Goal: Task Accomplishment & Management: Manage account settings

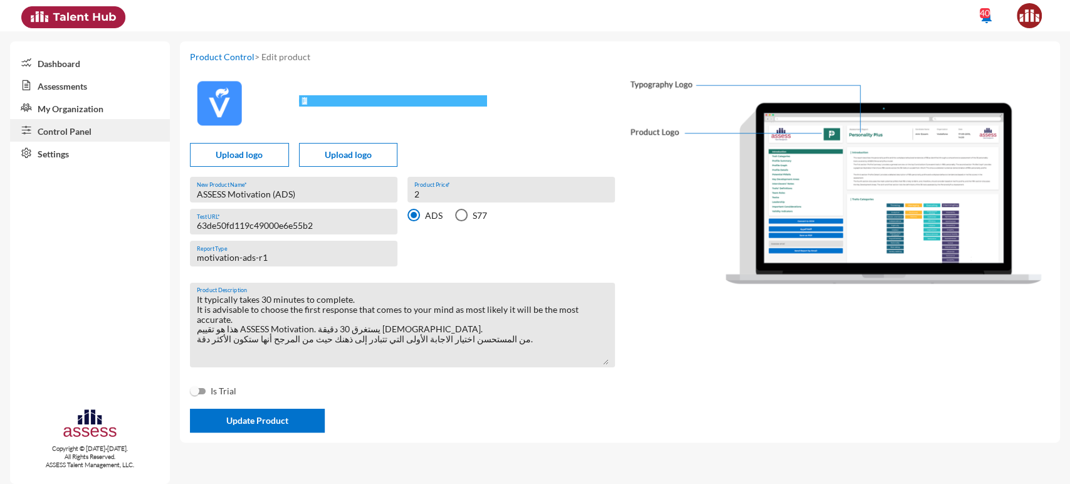
click at [118, 112] on link "My Organization" at bounding box center [90, 108] width 160 height 23
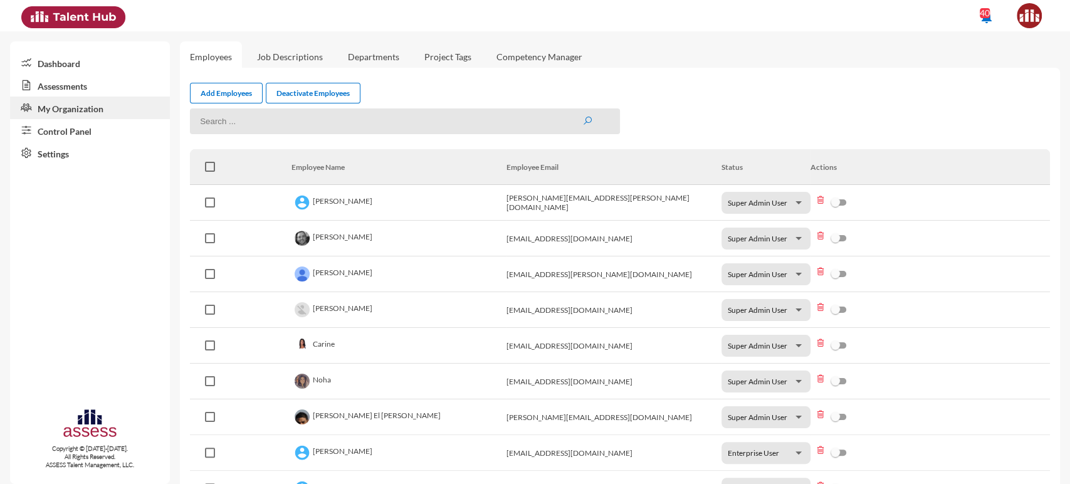
click at [84, 130] on link "Control Panel" at bounding box center [90, 130] width 160 height 23
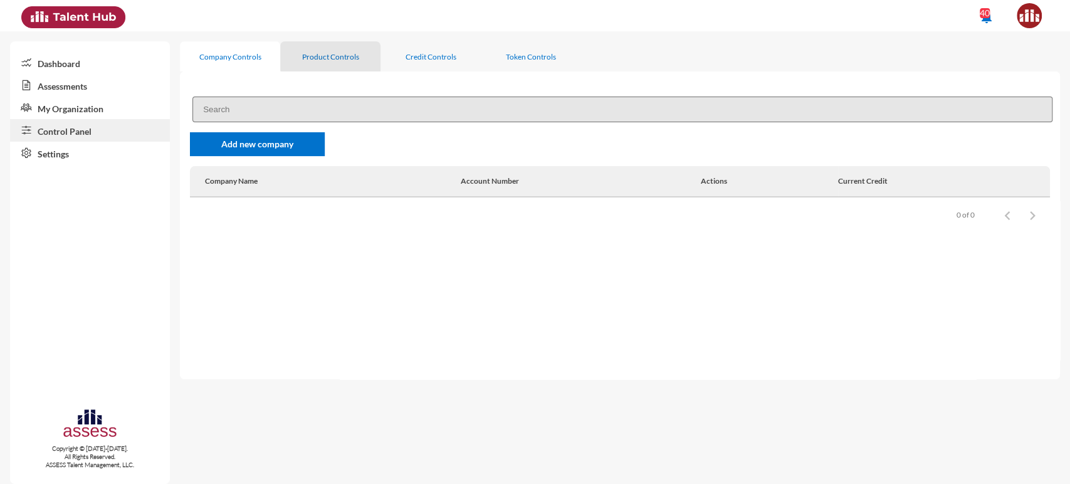
click at [334, 52] on div "Product Controls" at bounding box center [330, 56] width 57 height 9
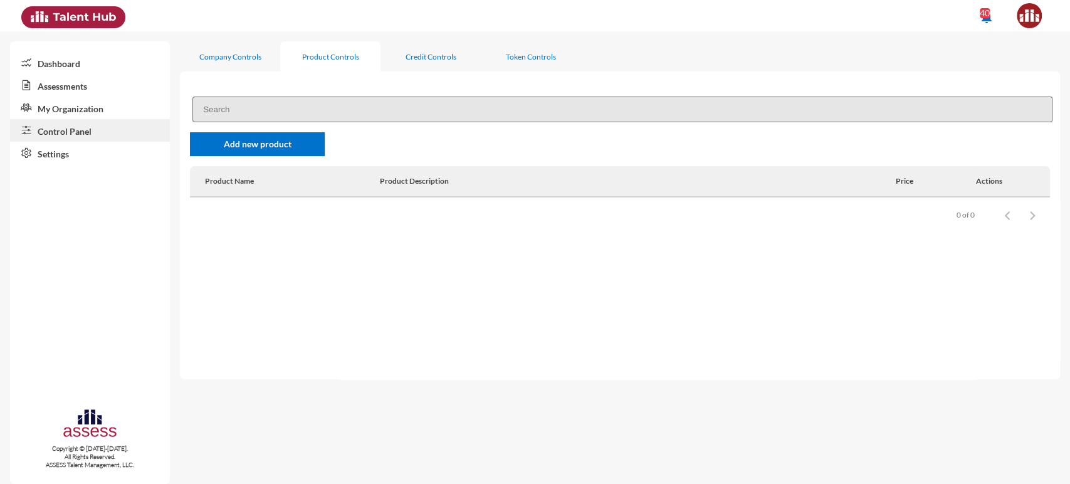
click at [285, 108] on input at bounding box center [622, 110] width 860 height 26
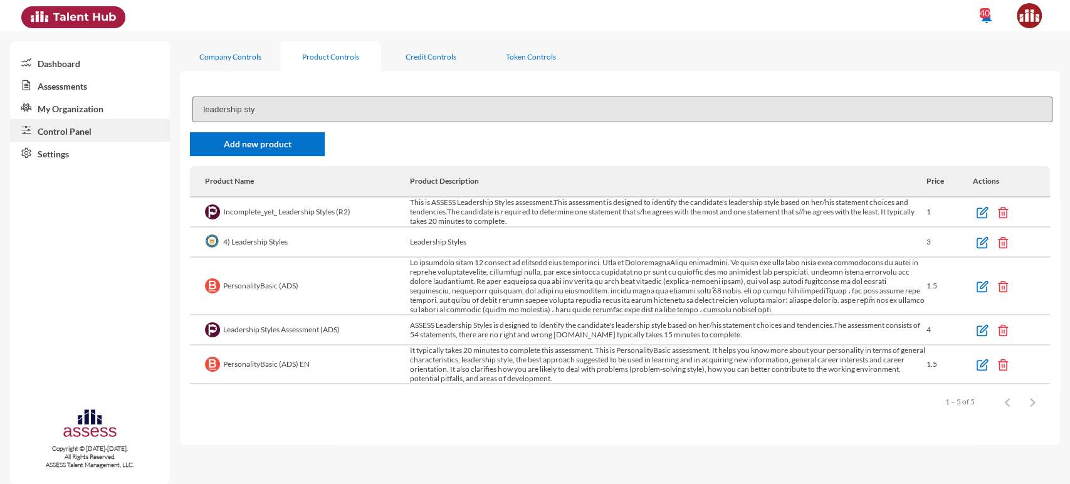
type input "leadership sty"
click at [978, 325] on img at bounding box center [982, 330] width 13 height 13
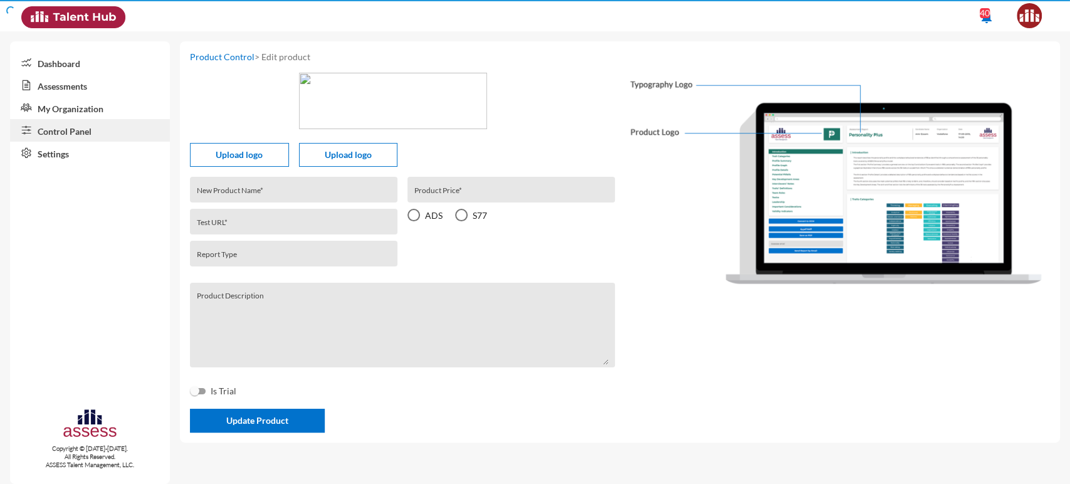
type input "Leadership Styles Assessment (ADS)"
type input "625d4ffef20bd5000e6db47f"
type input "leadership-styles-ads-r1"
type input "4"
radio input "true"
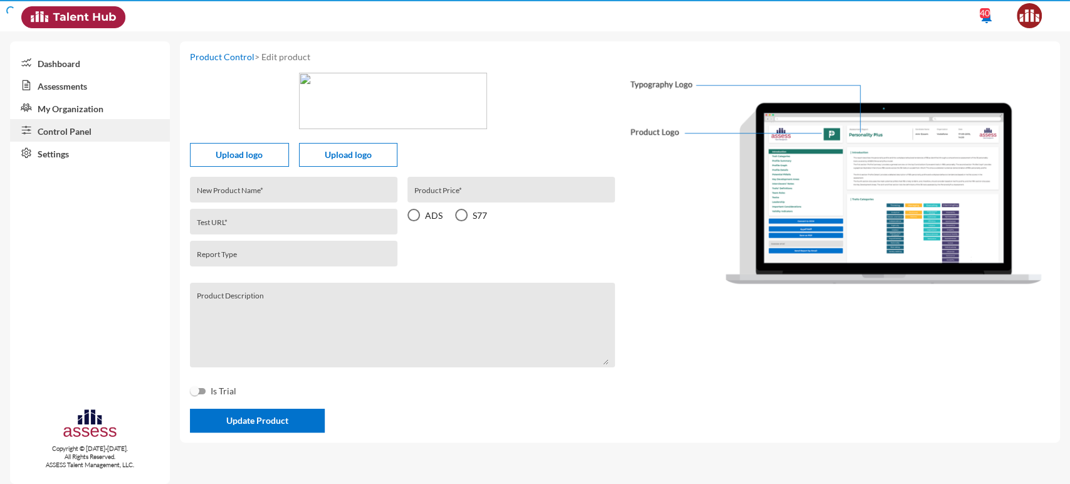
type textarea "ASSESS Leadership Styles is designed to identify the candidate's leadership sty…"
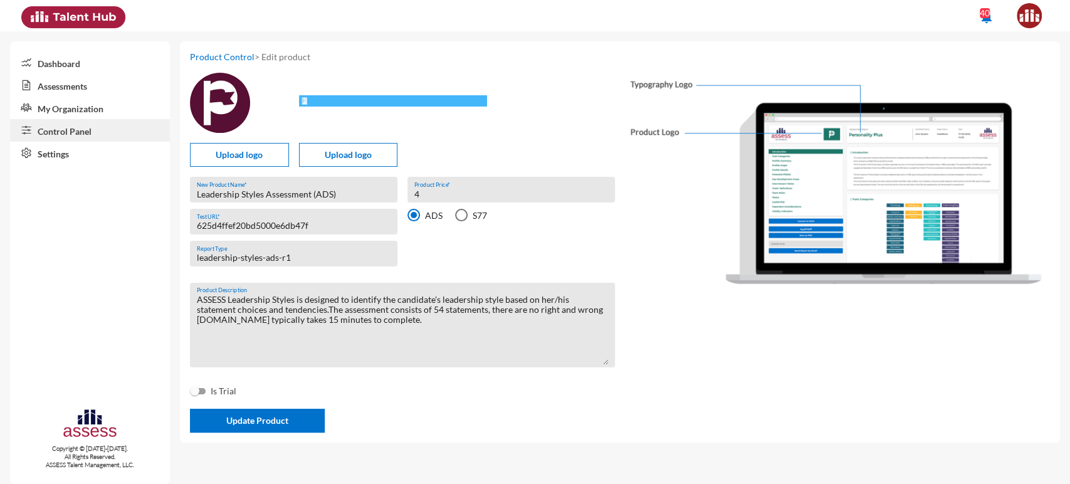
click at [258, 233] on div "625d4ffef20bd5000e6db47f Test URL *" at bounding box center [294, 224] width 194 height 19
click at [252, 228] on input "625d4ffef20bd5000e6db47f" at bounding box center [294, 226] width 194 height 10
click at [108, 114] on link "My Organization" at bounding box center [90, 108] width 160 height 23
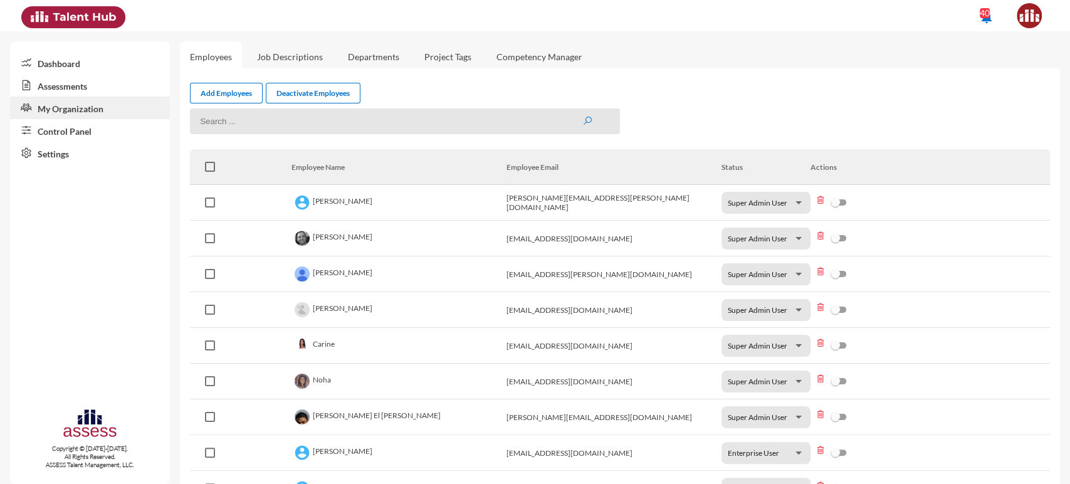
click at [92, 125] on link "Control Panel" at bounding box center [90, 130] width 160 height 23
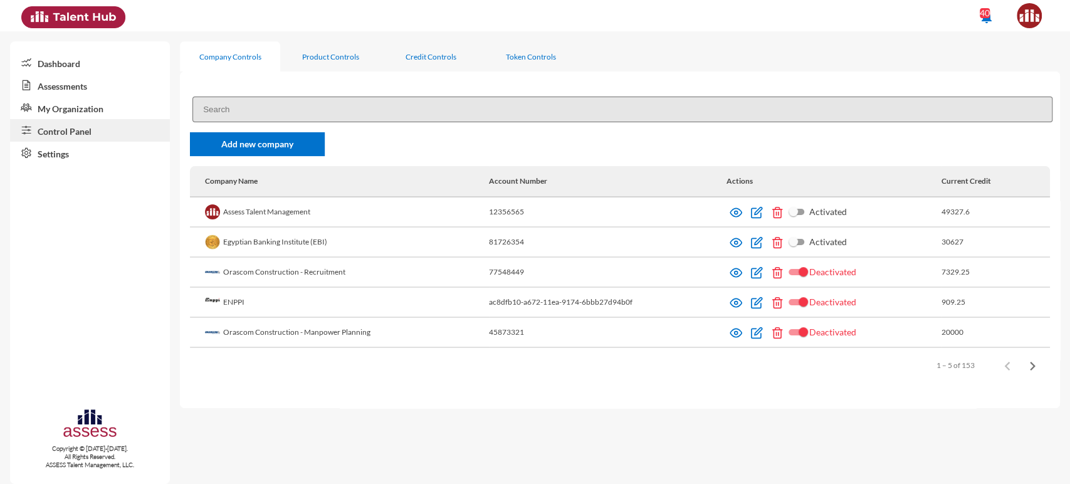
click at [236, 108] on input at bounding box center [622, 110] width 860 height 26
click at [313, 58] on div "Product Controls" at bounding box center [330, 56] width 57 height 9
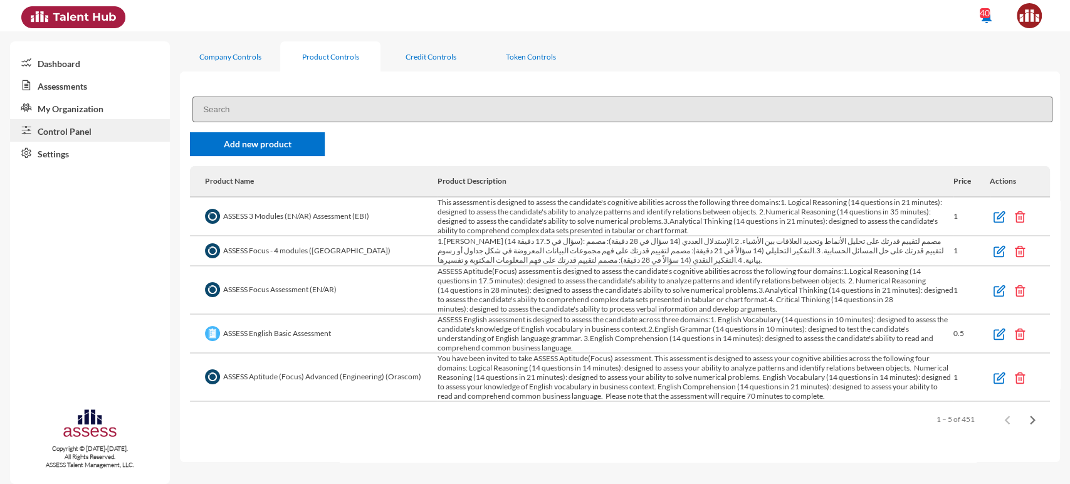
click at [253, 114] on input at bounding box center [622, 110] width 860 height 26
paste input "PersonalityBasic (ADS)"
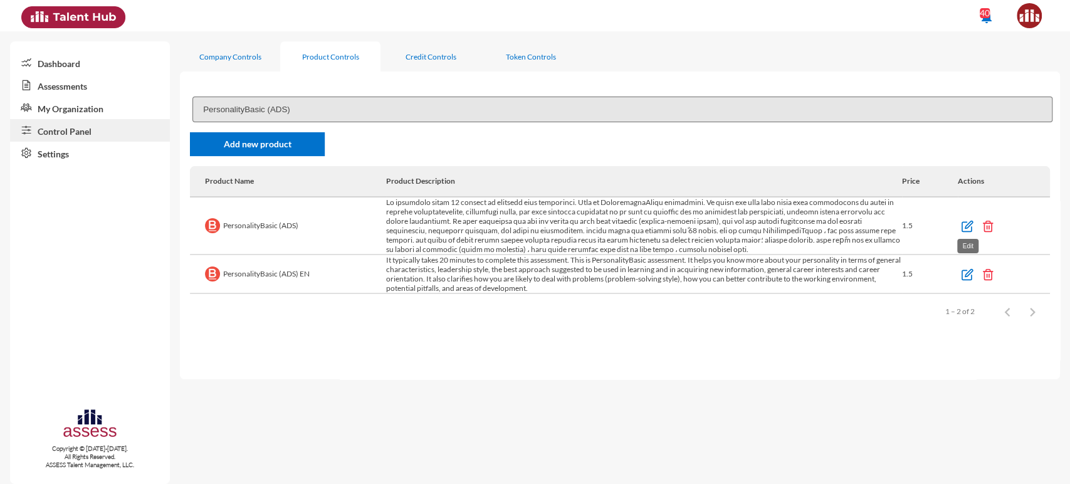
type input "PersonalityBasic (ADS)"
click at [965, 229] on img at bounding box center [967, 226] width 13 height 13
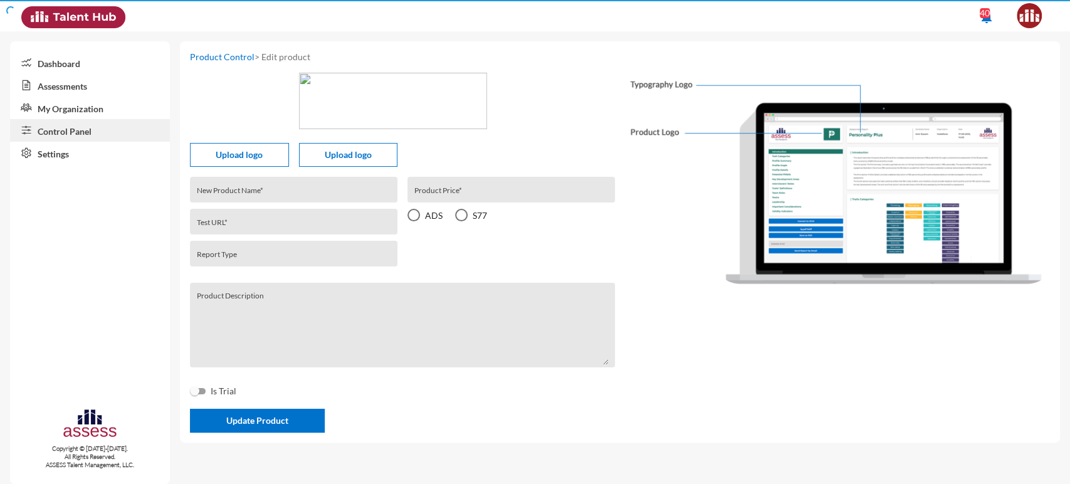
type input "PersonalityBasic (ADS)"
type input "622f3bd561b691000e0ad9c3"
type input "personalitybasic-ads-r1"
type input "1.5"
radio input "true"
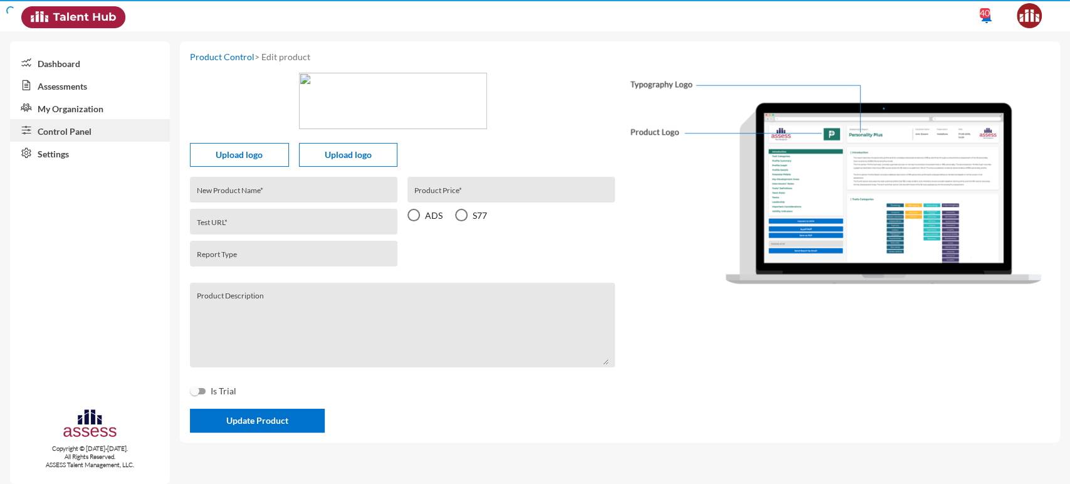
type textarea "Lo ipsumdolo sitam 76 consect ad elitsedd eius temporinci. Utla et DoloremagnaA…"
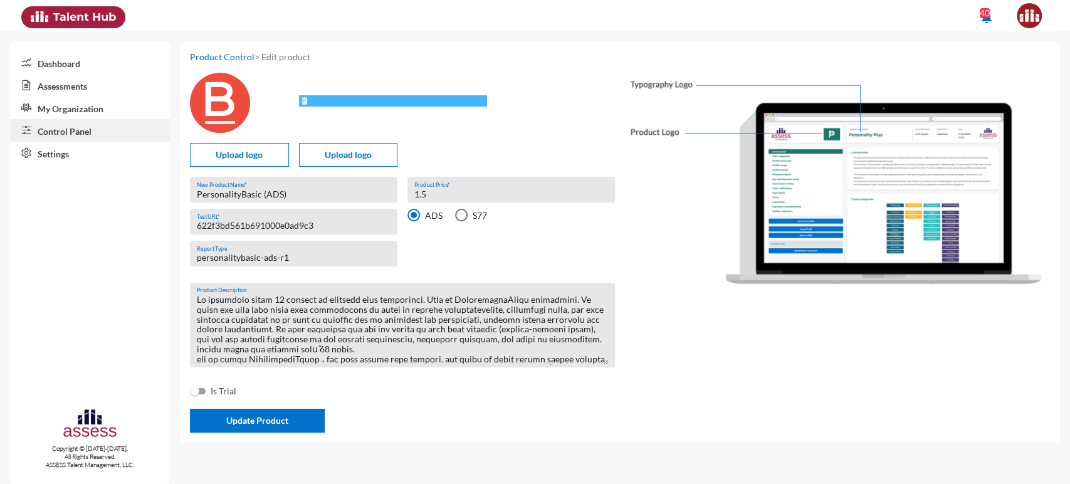
click at [283, 227] on input "622f3bd561b691000e0ad9c3" at bounding box center [294, 226] width 194 height 10
click at [95, 112] on link "My Organization" at bounding box center [90, 108] width 160 height 23
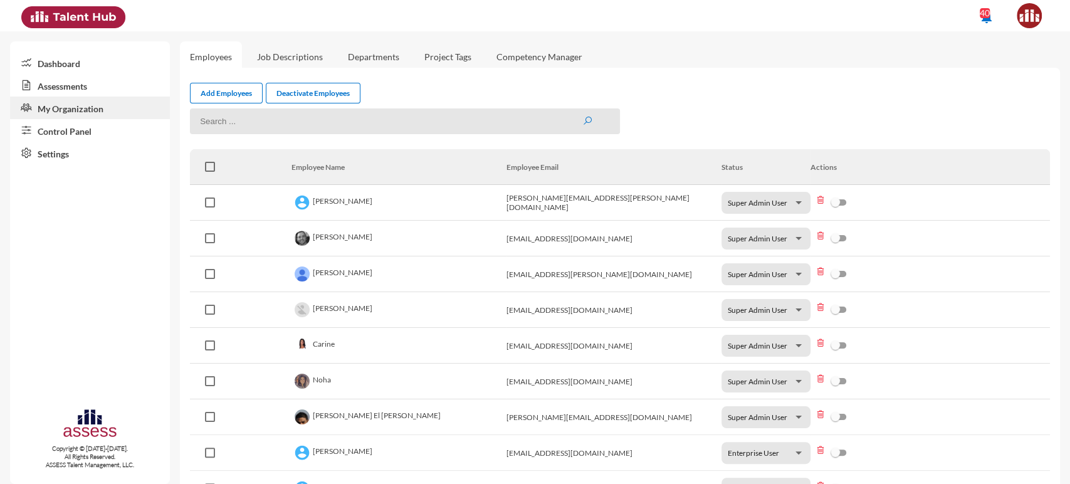
click at [85, 130] on link "Control Panel" at bounding box center [90, 130] width 160 height 23
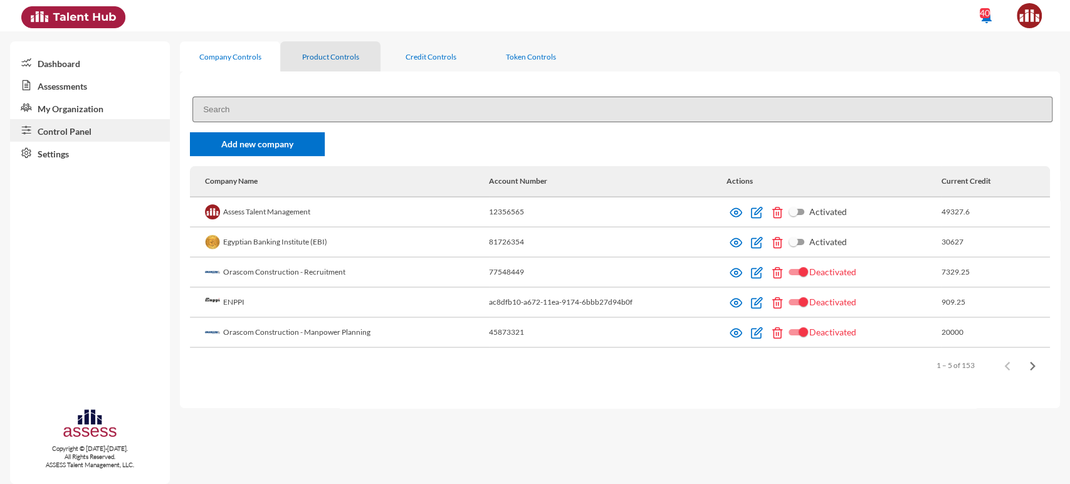
click at [317, 59] on div "Product Controls" at bounding box center [330, 56] width 57 height 9
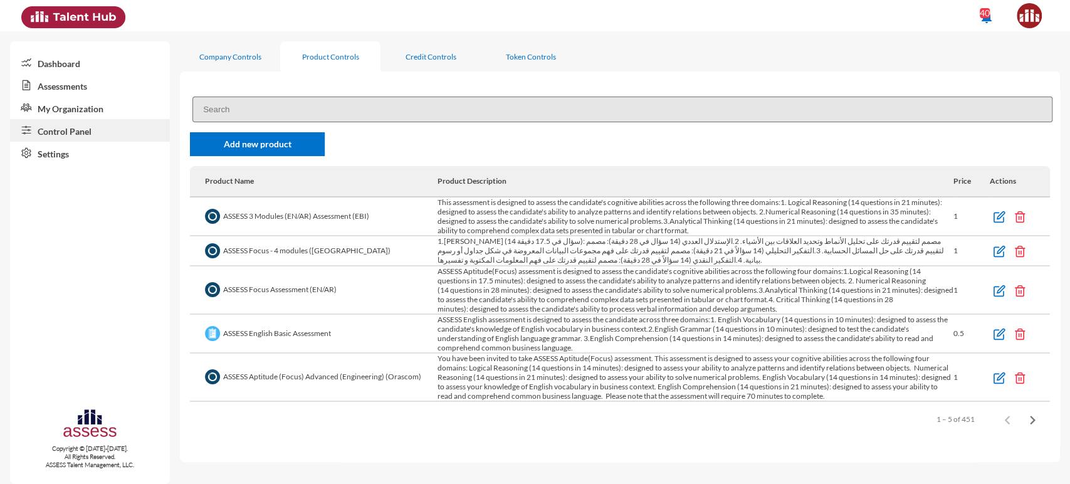
click at [275, 102] on input at bounding box center [622, 110] width 860 height 26
paste input "622f4157e8fadc000e6fc490"
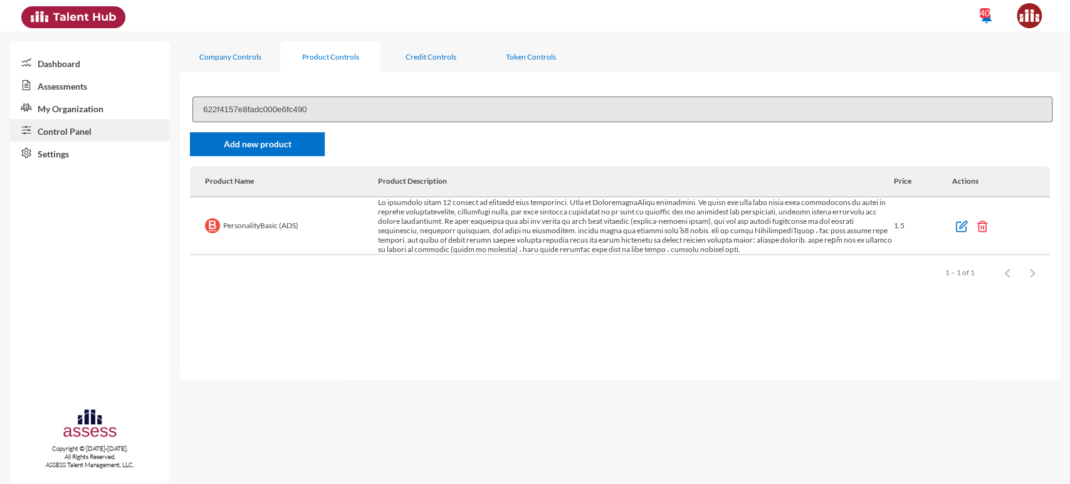
click at [236, 104] on input "622f4157e8fadc000e6fc490" at bounding box center [622, 110] width 860 height 26
paste input "1ac7283f77ade000ebaf4e8"
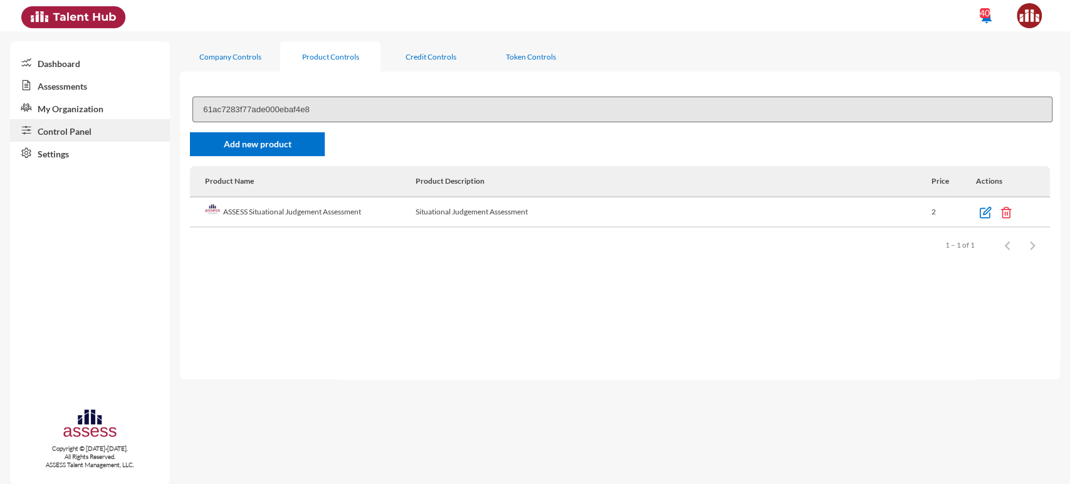
type input "61ac7283f77ade000ebaf4e8"
click at [976, 213] on td "2" at bounding box center [954, 212] width 45 height 30
click at [986, 213] on img at bounding box center [985, 212] width 13 height 13
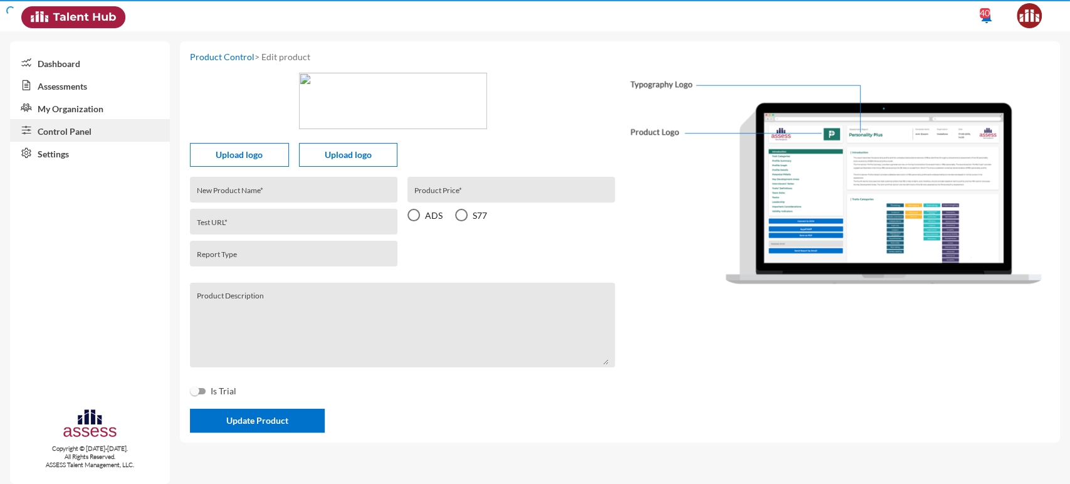
type input "ASSESS Situational Judgement Assessment"
type input "61ac719548cf92000e34d4ca"
type input "situational-judgement-ads-r1"
type input "2"
radio input "true"
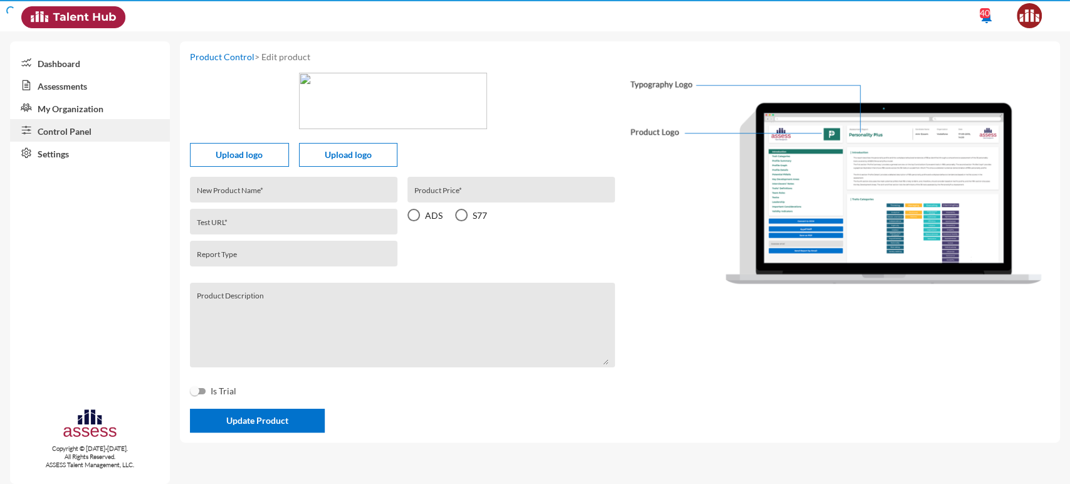
type textarea "Situational Judgement Assessment"
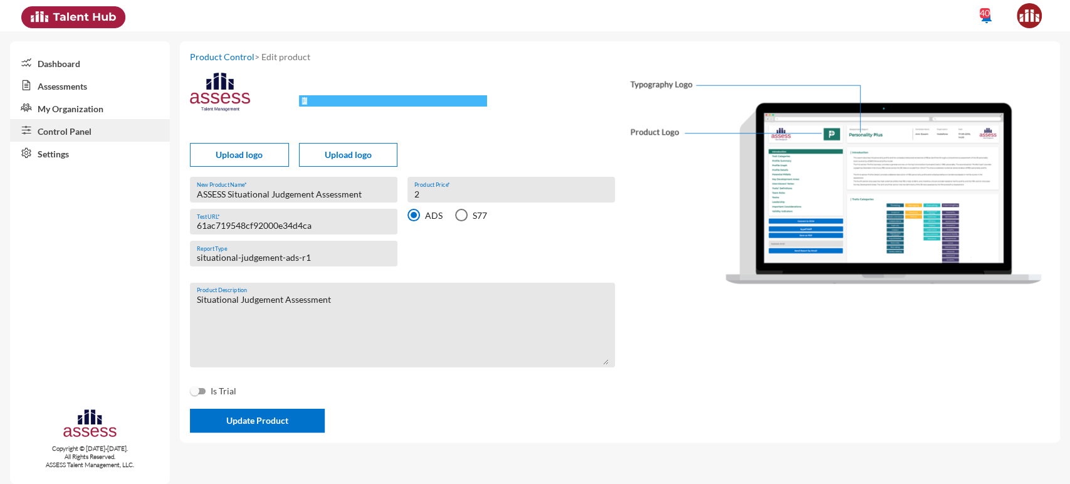
click at [241, 233] on div "61ac719548cf92000e34d4ca Test URL *" at bounding box center [294, 224] width 194 height 19
click at [245, 228] on input "61ac719548cf92000e34d4ca" at bounding box center [294, 226] width 194 height 10
click at [102, 107] on link "My Organization" at bounding box center [90, 108] width 160 height 23
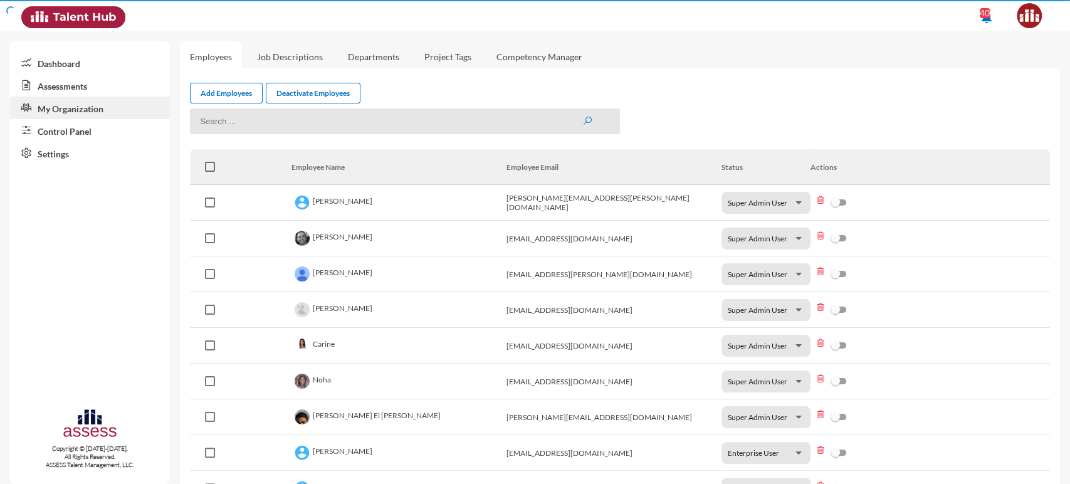
click at [88, 126] on link "Control Panel" at bounding box center [90, 130] width 160 height 23
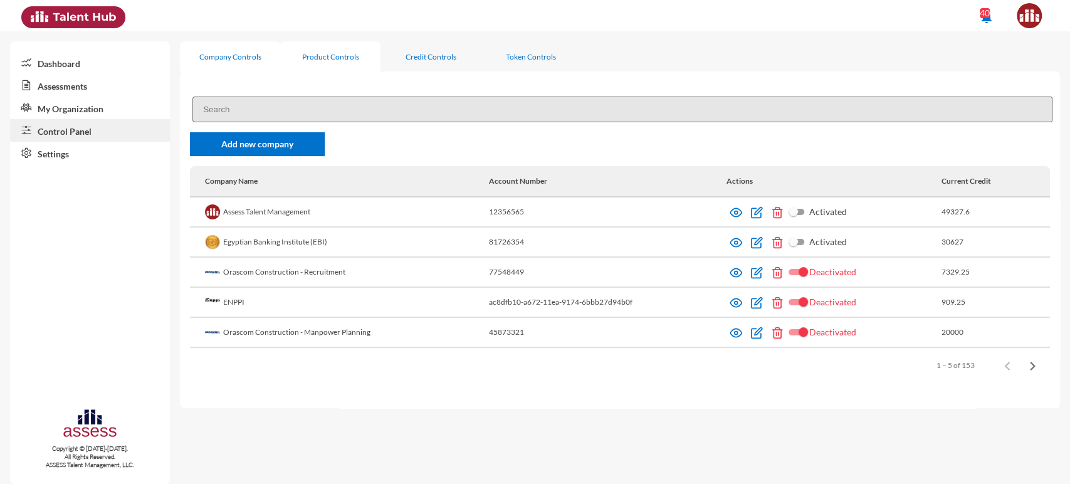
click at [329, 63] on div "Product Controls" at bounding box center [330, 56] width 100 height 30
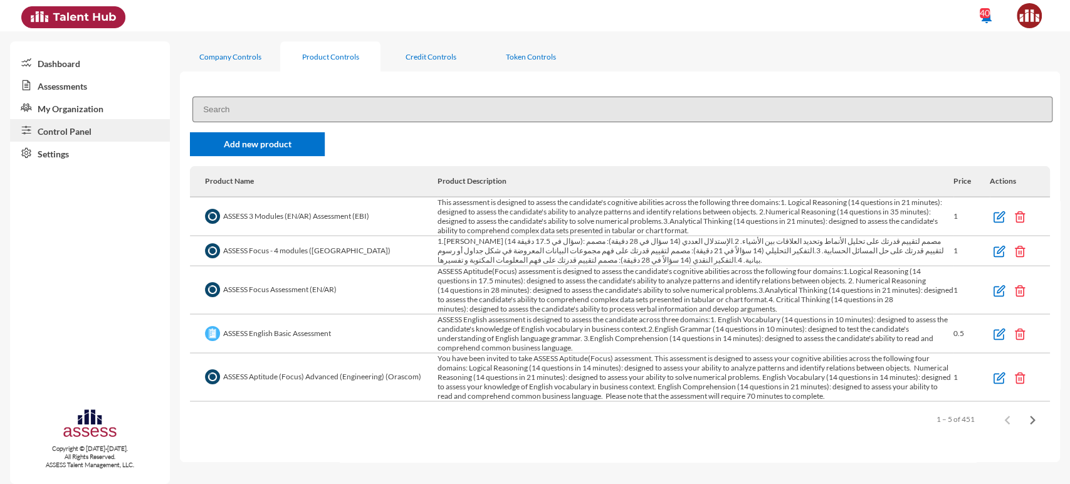
click at [266, 112] on input at bounding box center [622, 110] width 860 height 26
paste input "685a876c86e803000eb34b94"
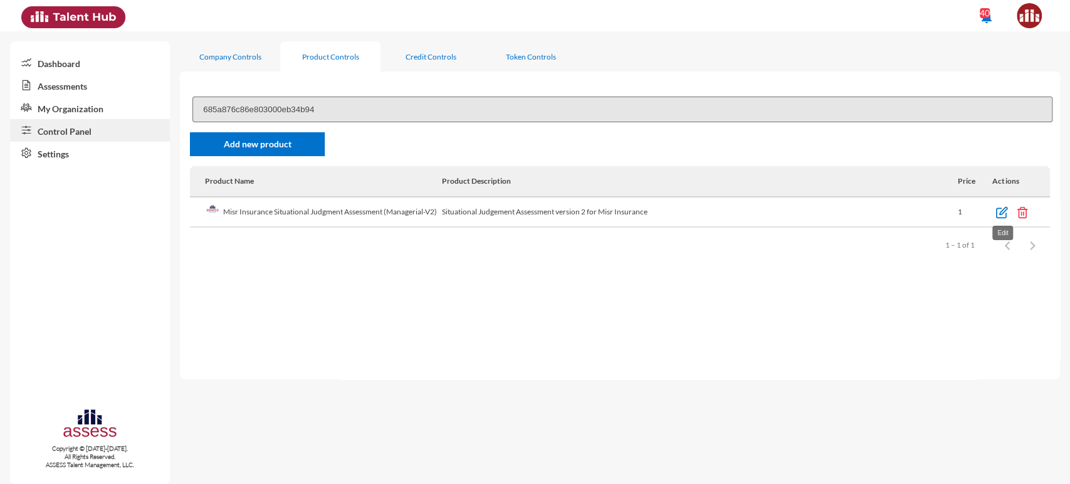
type input "685a876c86e803000eb34b94"
click at [999, 214] on img at bounding box center [1002, 212] width 13 height 13
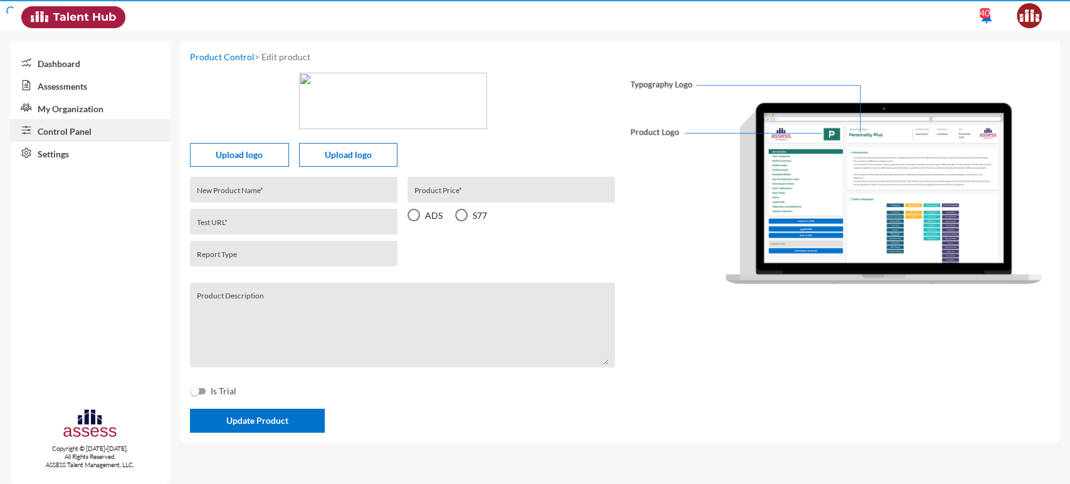
type input "Misr Insurance Situational Judgment Assessment (Managerial-V2)"
type input "685a84d08f3cbd00150b47ac"
type input "xyz"
type input "1"
radio input "true"
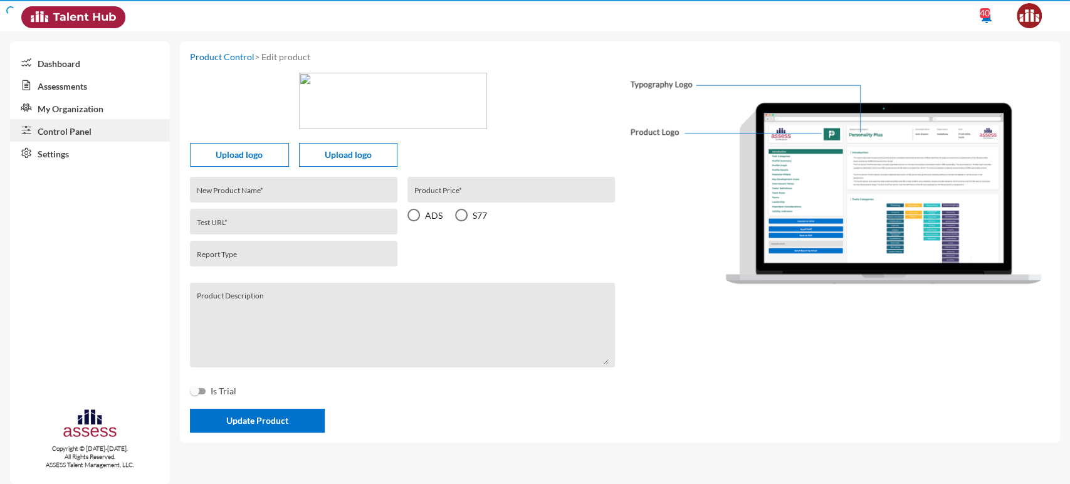
type textarea "Situational Judgement Assessment version 2 for Misr Insurance"
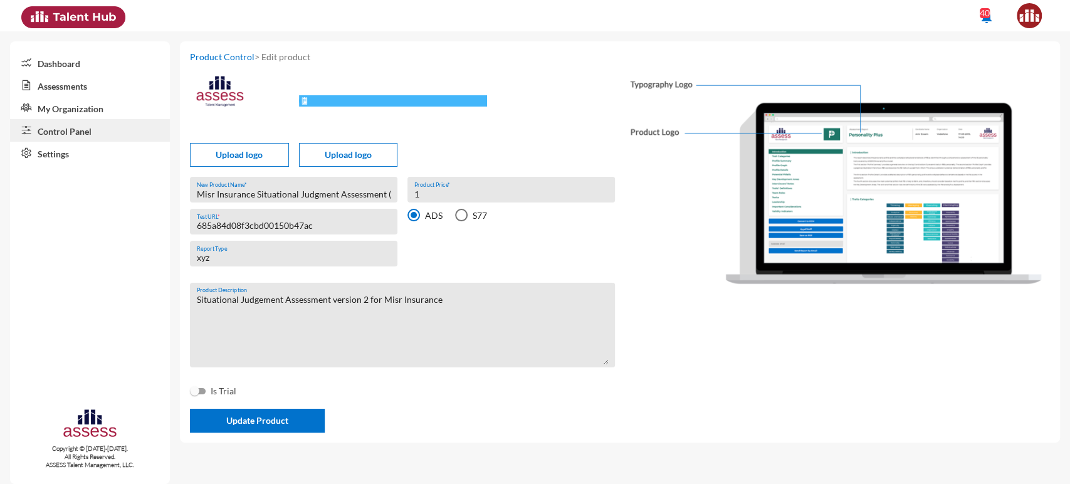
click at [270, 229] on input "685a84d08f3cbd00150b47ac" at bounding box center [294, 226] width 194 height 10
